Goal: Information Seeking & Learning: Compare options

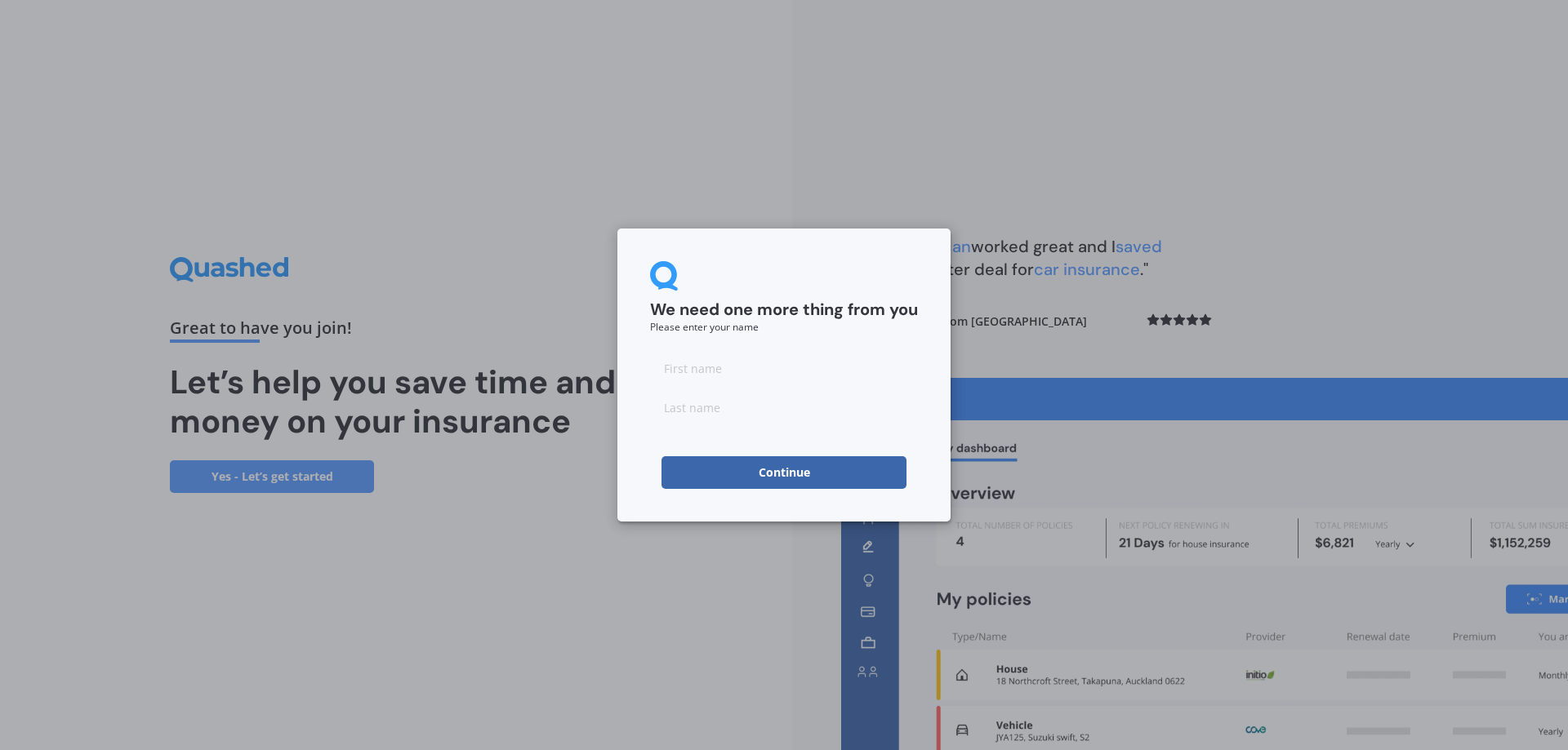
click at [821, 469] on button "Continue" at bounding box center [784, 473] width 245 height 33
click at [961, 108] on div "We need one more thing from you Please enter your name Continue" at bounding box center [784, 375] width 1568 height 750
click at [301, 234] on div "We need one more thing from you Please enter your name Continue" at bounding box center [784, 375] width 1568 height 750
click at [748, 479] on button "Continue" at bounding box center [784, 473] width 245 height 33
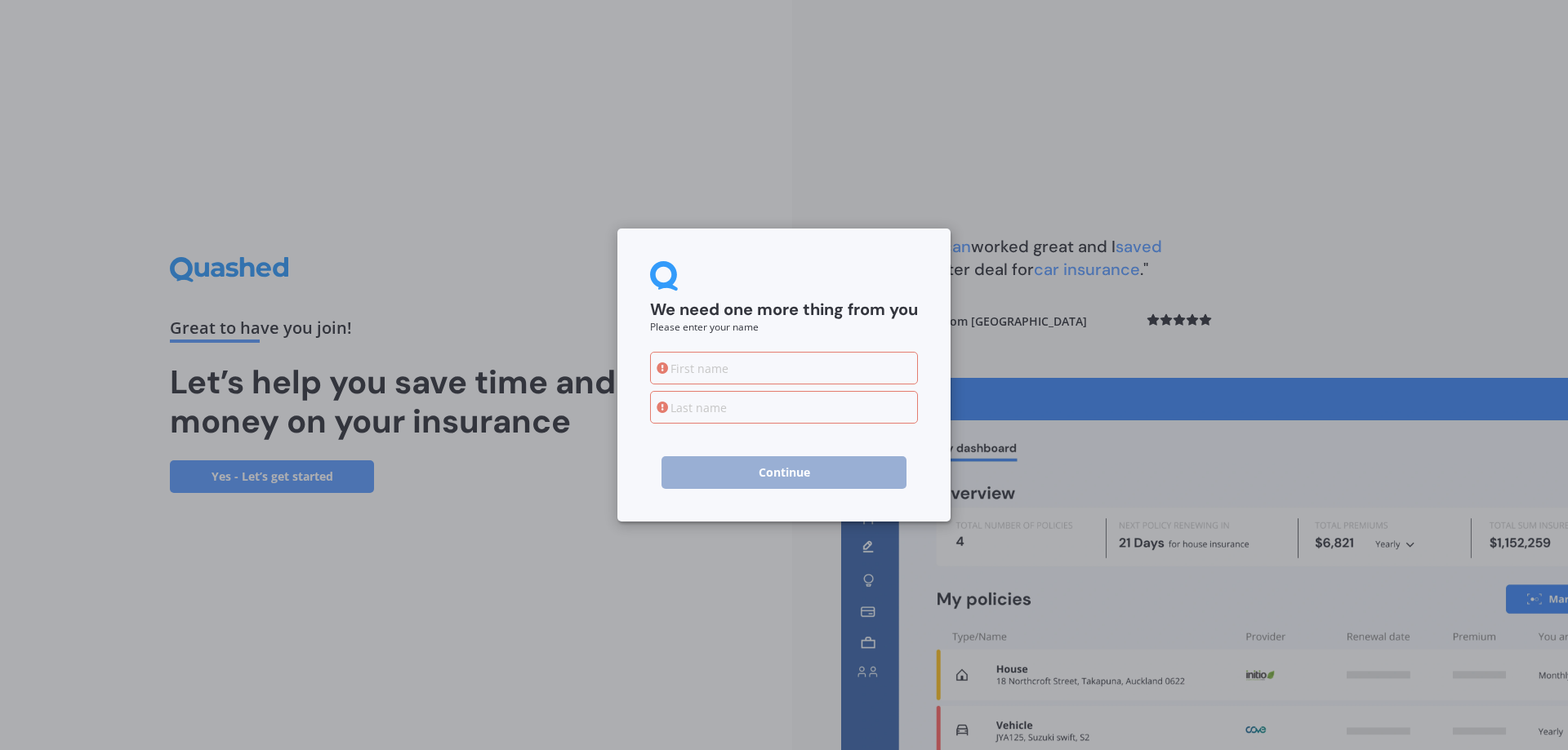
click at [1260, 154] on div "We need one more thing from you Please enter your name Continue" at bounding box center [784, 375] width 1568 height 750
click at [1332, 315] on div "We need one more thing from you Please enter your name Continue" at bounding box center [784, 375] width 1568 height 750
drag, startPoint x: 649, startPoint y: 543, endPoint x: 669, endPoint y: 595, distance: 55.7
click at [651, 543] on div "We need one more thing from you Please enter your name Continue" at bounding box center [784, 375] width 1568 height 750
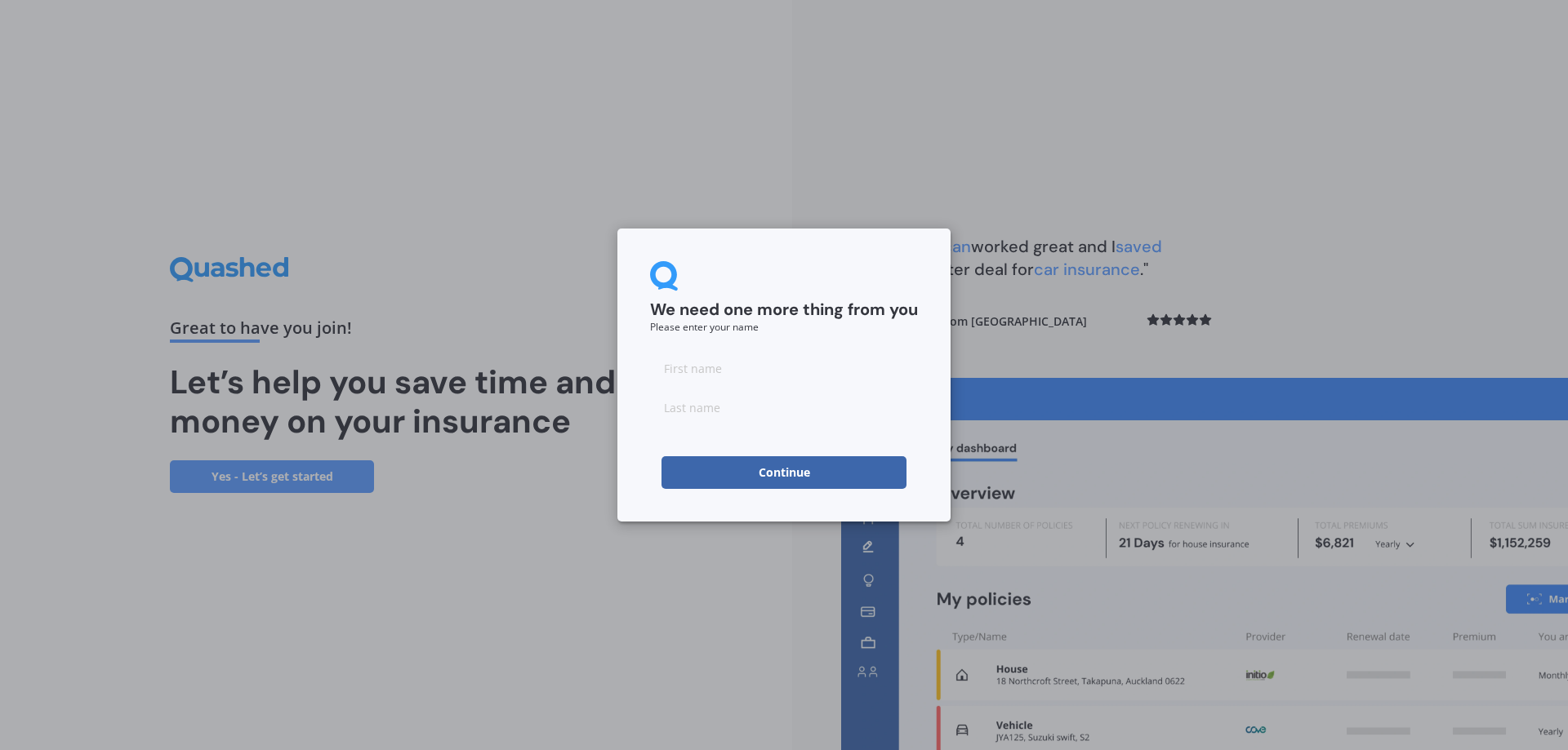
click at [721, 381] on input at bounding box center [784, 368] width 268 height 33
type input "dsf"
click at [713, 419] on input "s" at bounding box center [784, 408] width 268 height 33
type input "sdfds"
click at [726, 476] on button "Continue" at bounding box center [784, 473] width 245 height 33
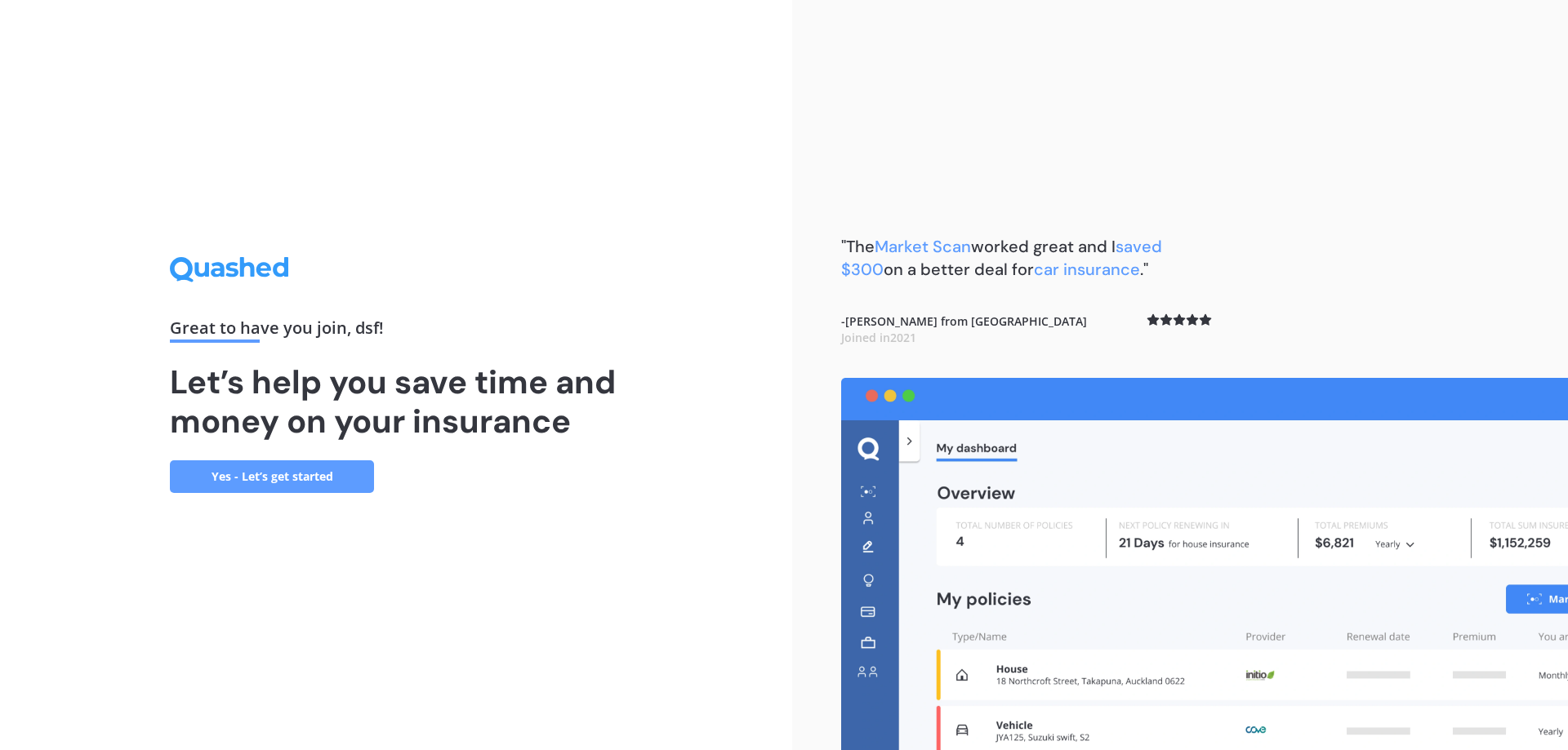
click at [332, 475] on link "Yes - Let’s get started" at bounding box center [271, 476] width 204 height 33
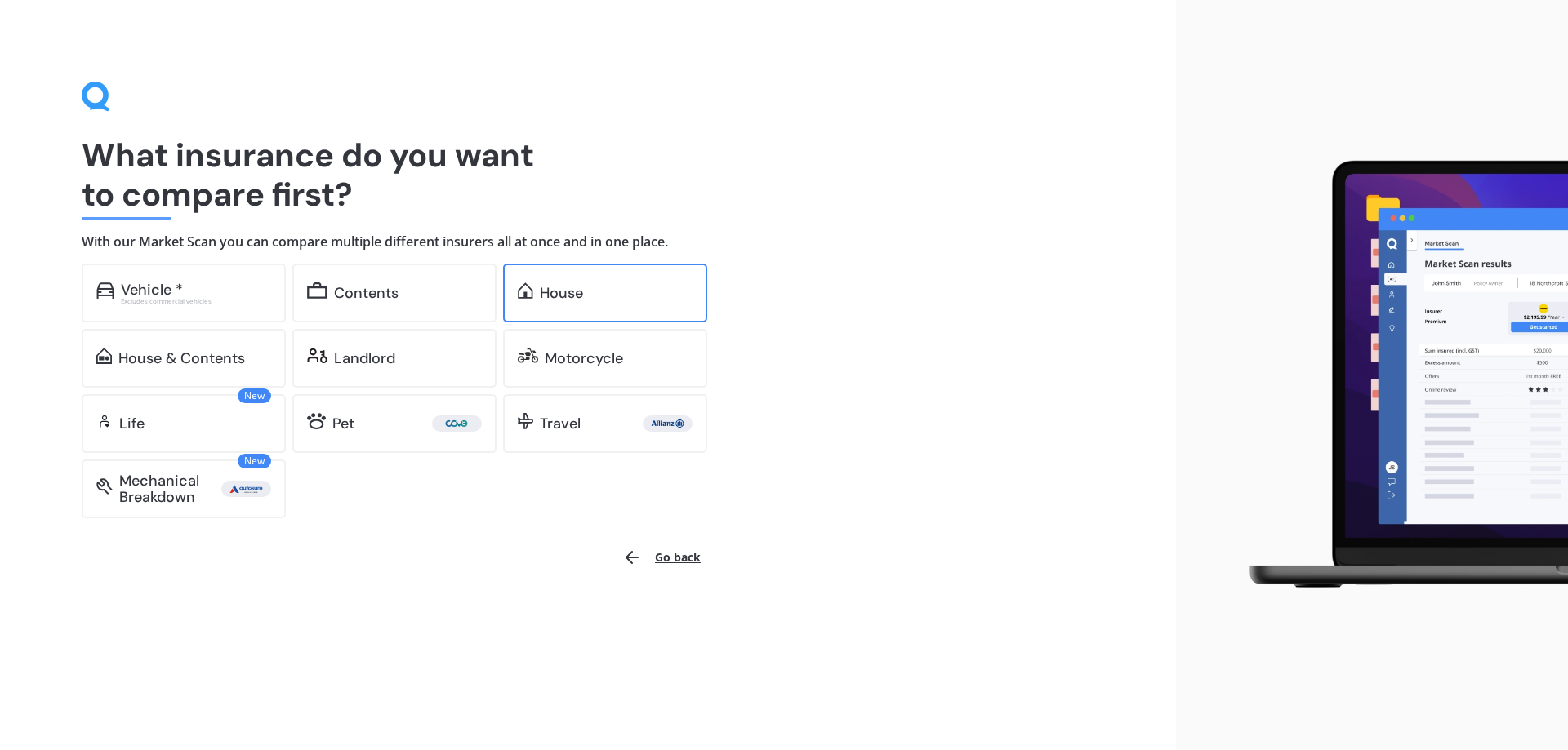
click at [610, 310] on div "House" at bounding box center [605, 293] width 204 height 59
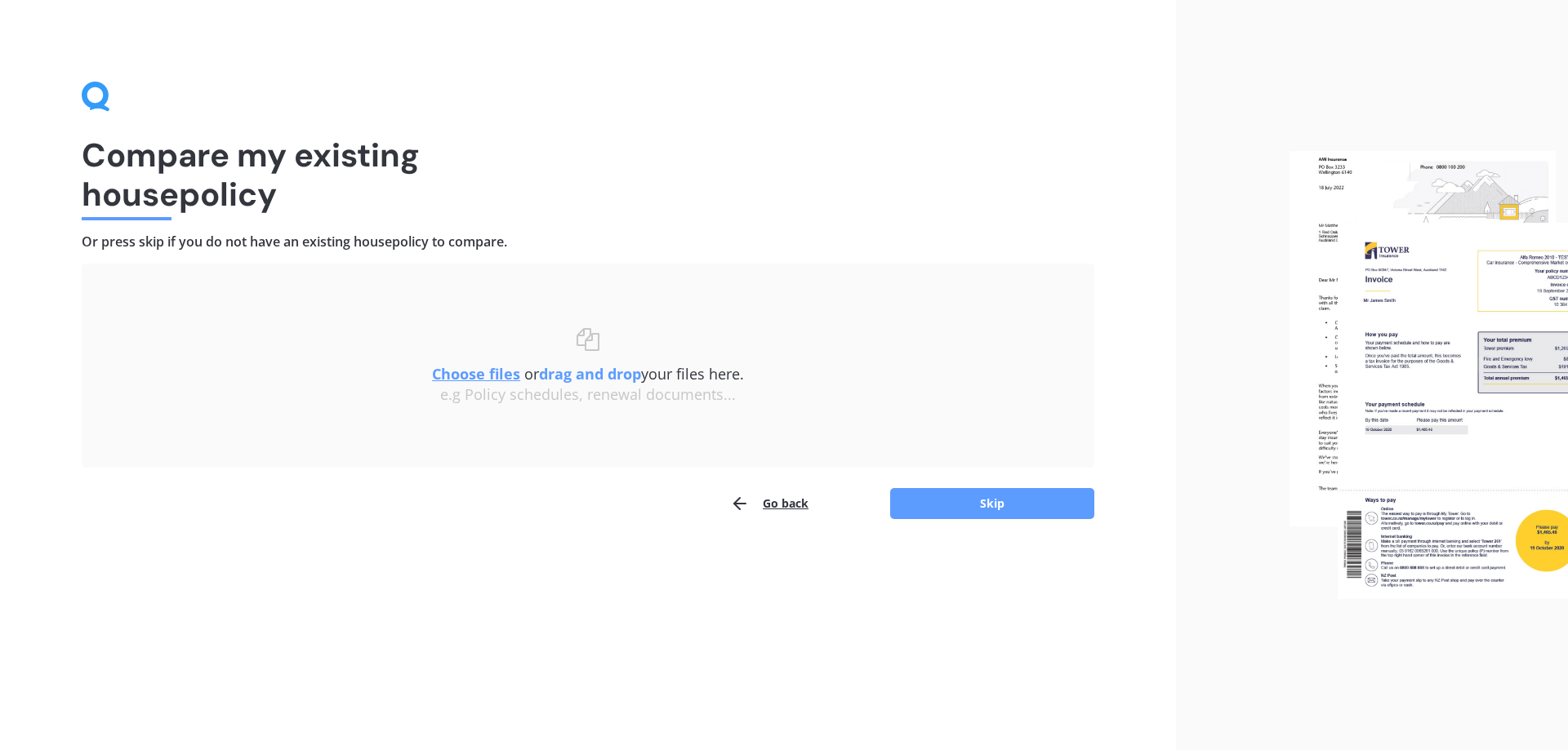
click at [483, 196] on h1 "Compare my existing house policy" at bounding box center [588, 175] width 1012 height 78
drag, startPoint x: 427, startPoint y: 571, endPoint x: 701, endPoint y: 566, distance: 274.0
click at [434, 570] on div "Compare my existing house policy Or press skip if you do not have an existing h…" at bounding box center [588, 375] width 1176 height 750
click at [782, 499] on button "Go back" at bounding box center [769, 504] width 78 height 33
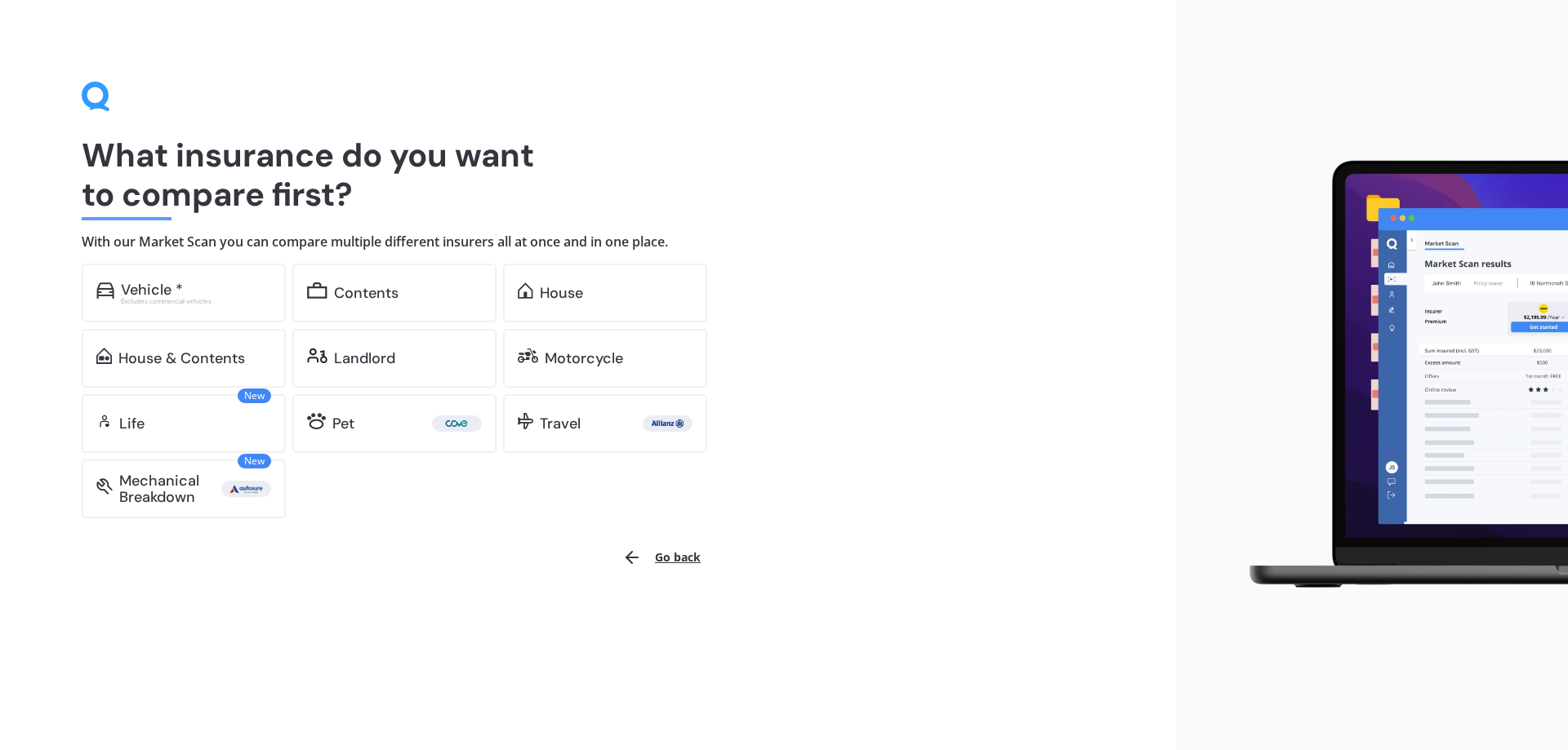
click at [675, 557] on button "Go back" at bounding box center [662, 557] width 98 height 39
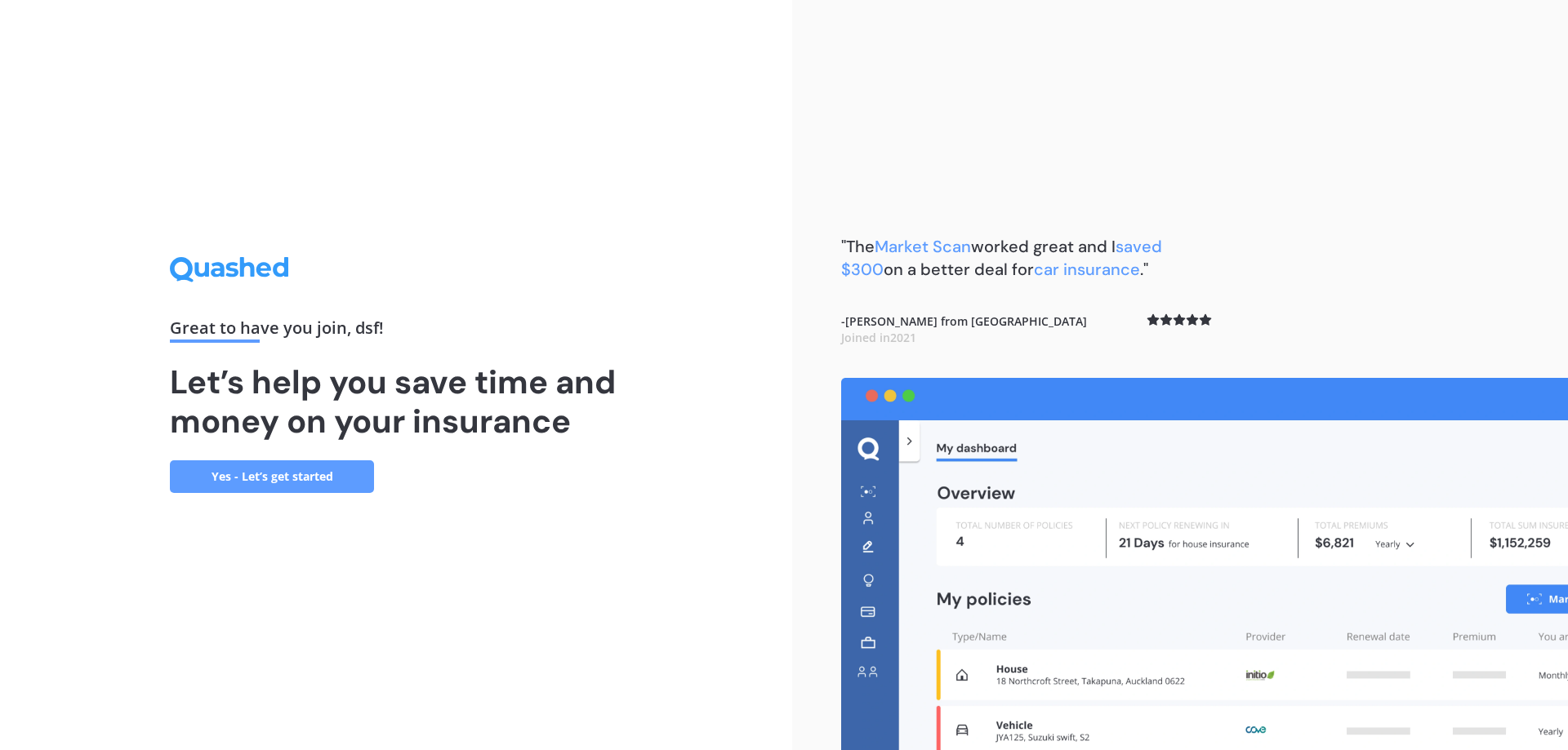
click at [349, 482] on link "Yes - Let’s get started" at bounding box center [271, 476] width 204 height 33
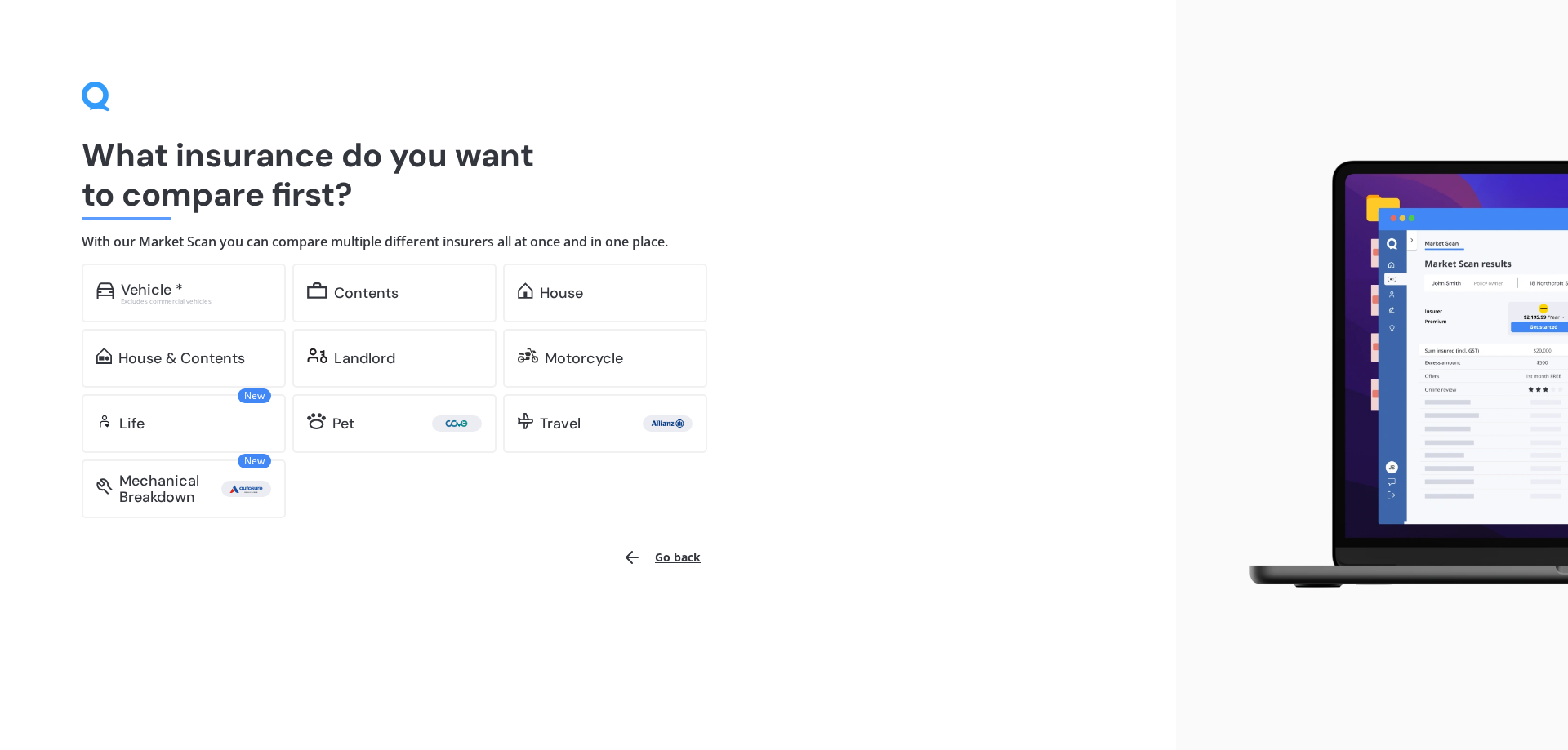
click at [652, 550] on button "Go back" at bounding box center [662, 557] width 98 height 39
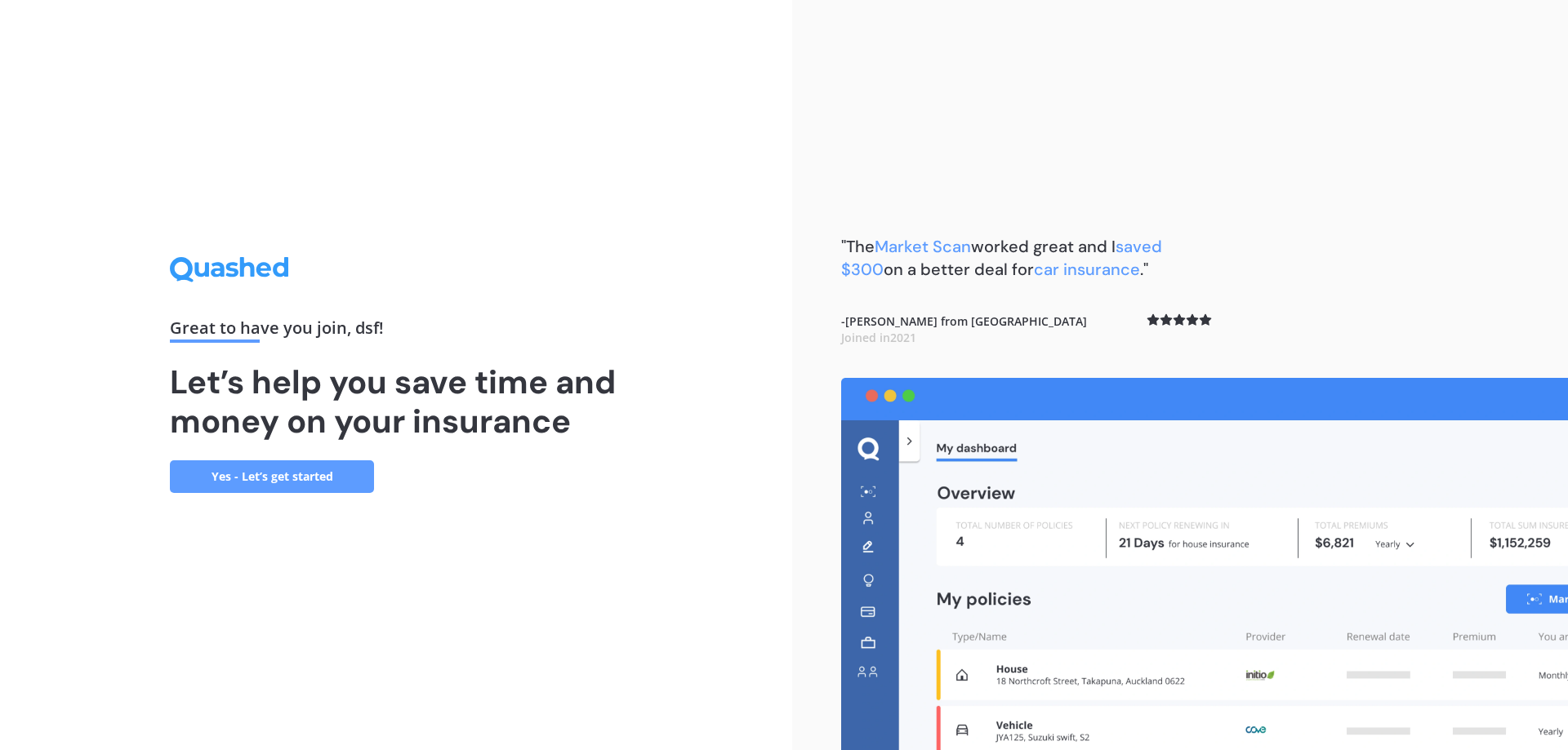
click at [284, 475] on link "Yes - Let’s get started" at bounding box center [271, 476] width 204 height 33
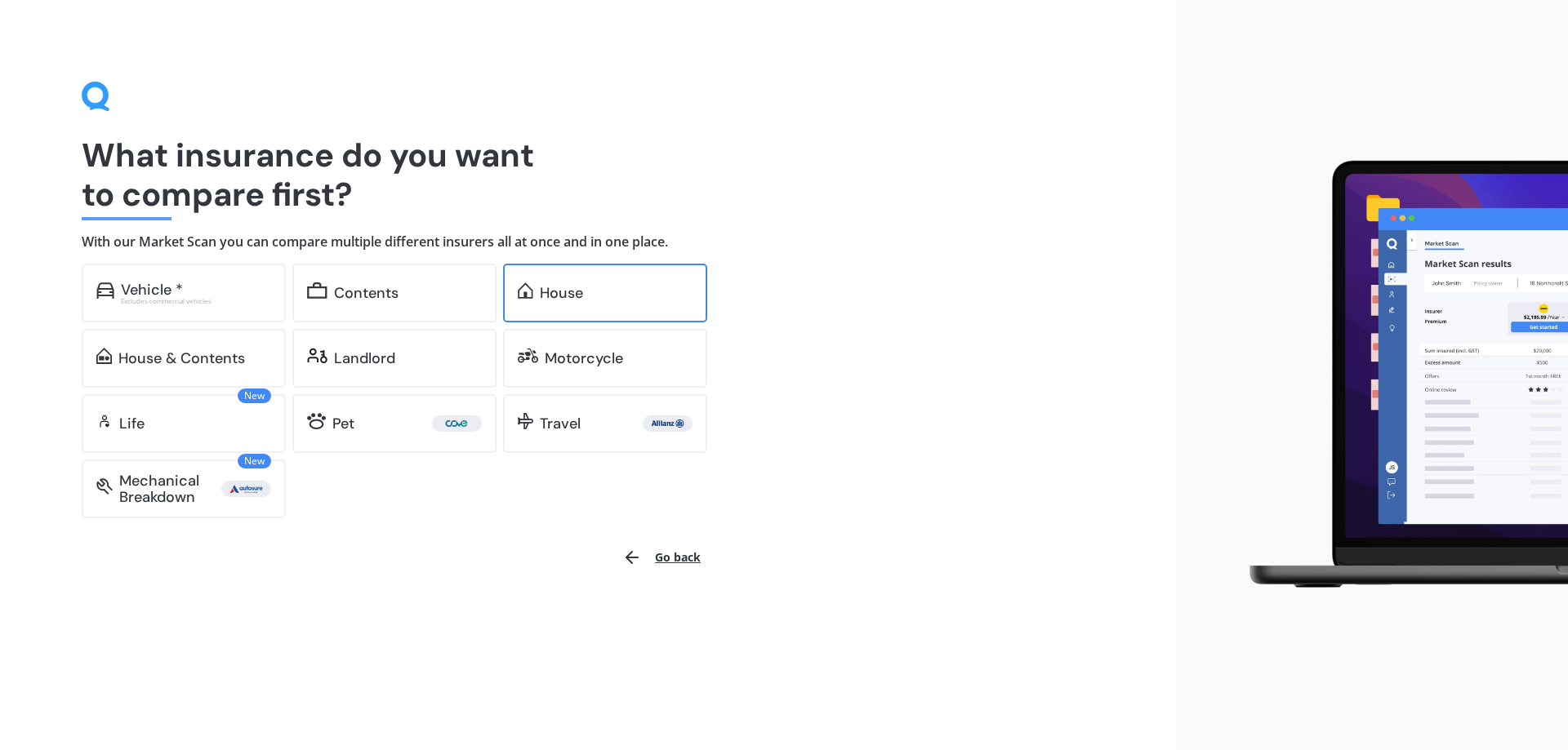
click at [565, 297] on div "House" at bounding box center [561, 293] width 44 height 16
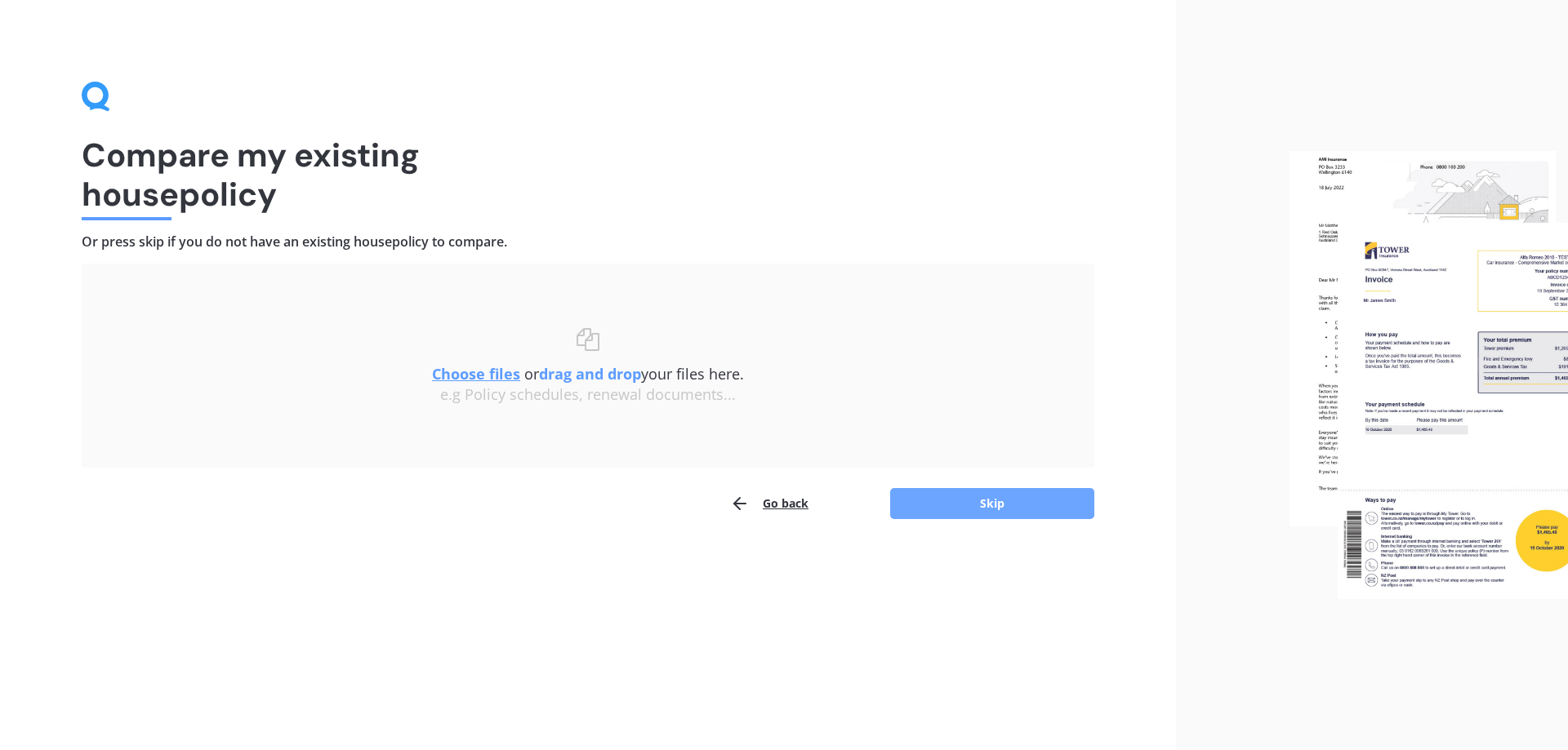
click at [964, 504] on button "Skip" at bounding box center [992, 503] width 204 height 31
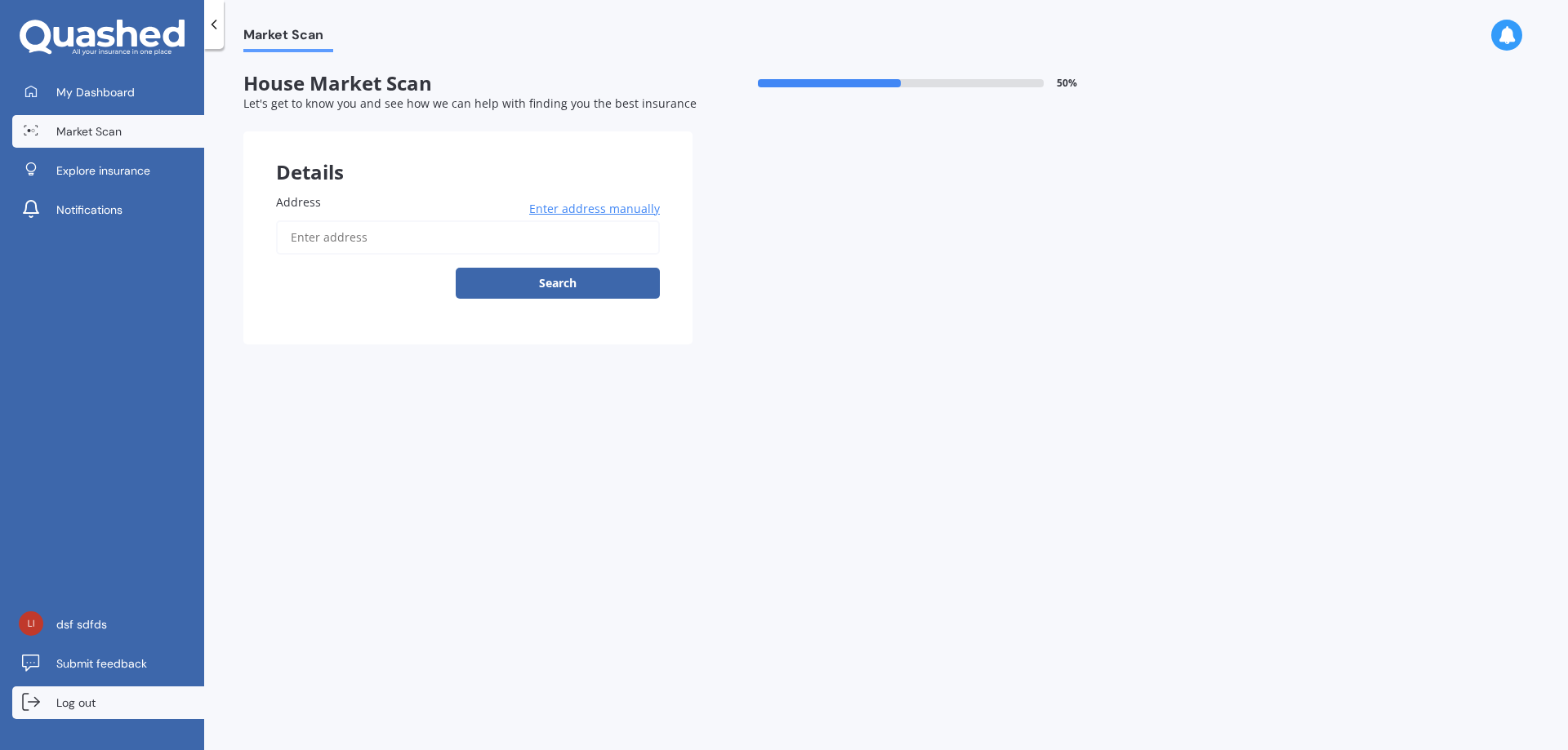
click at [95, 706] on span "Log out" at bounding box center [76, 703] width 39 height 16
